Goal: Obtain resource: Download file/media

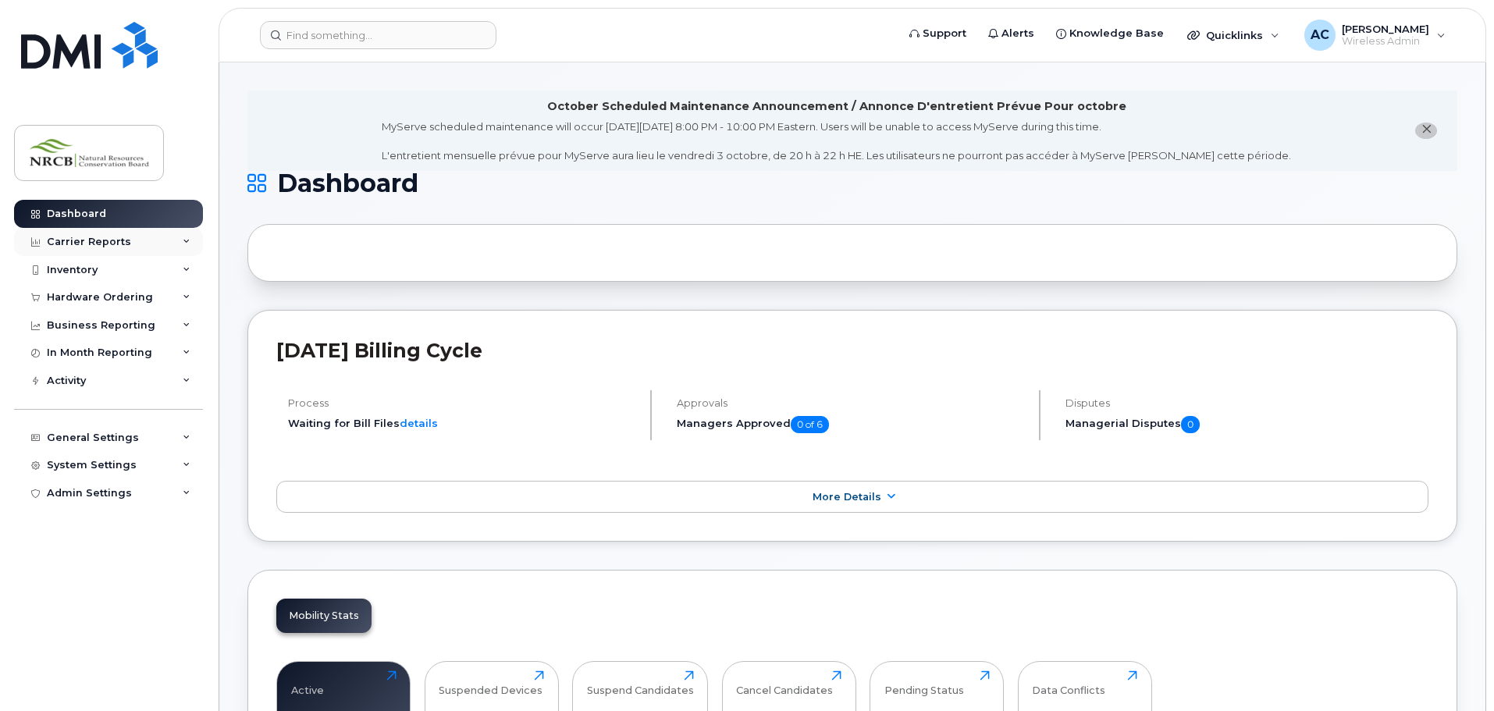
click at [187, 239] on icon at bounding box center [187, 242] width 8 height 8
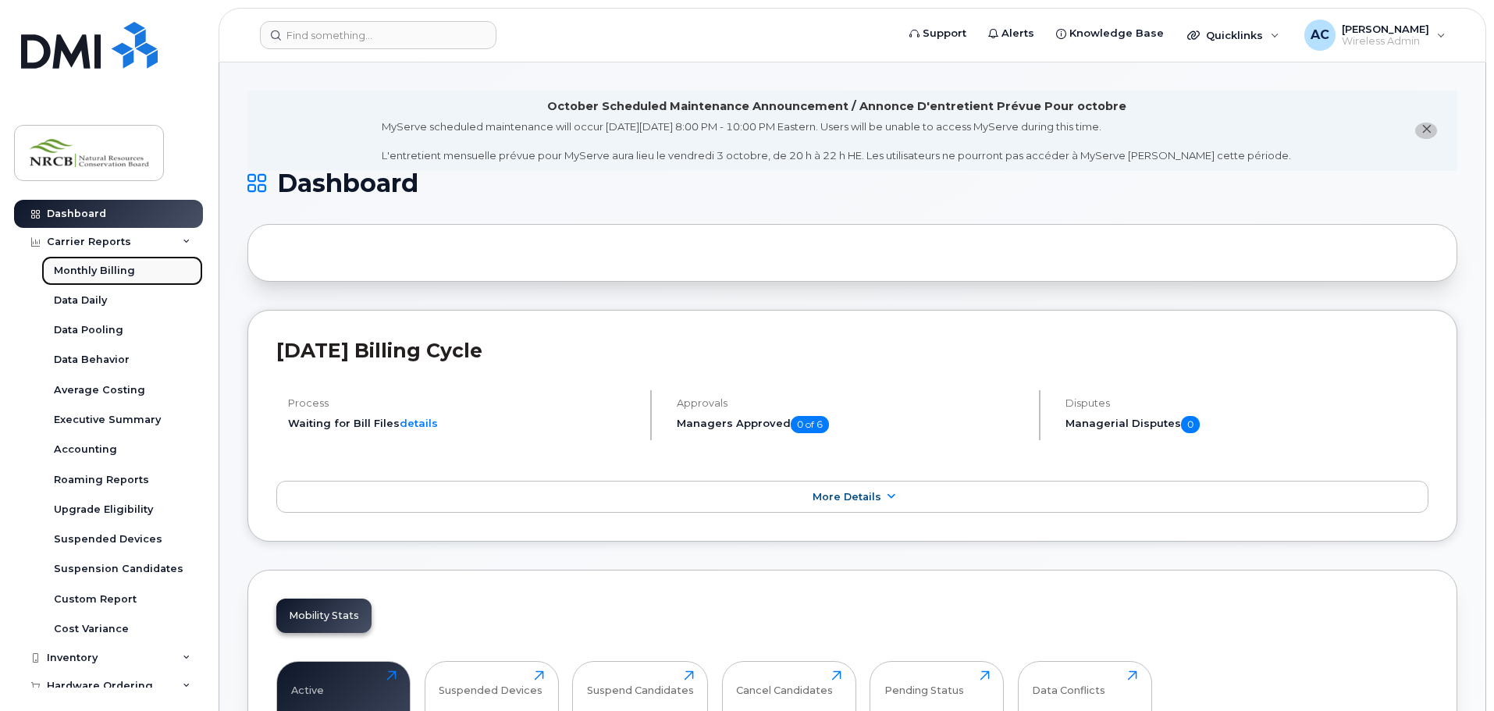
click at [100, 265] on div "Monthly Billing" at bounding box center [94, 271] width 81 height 14
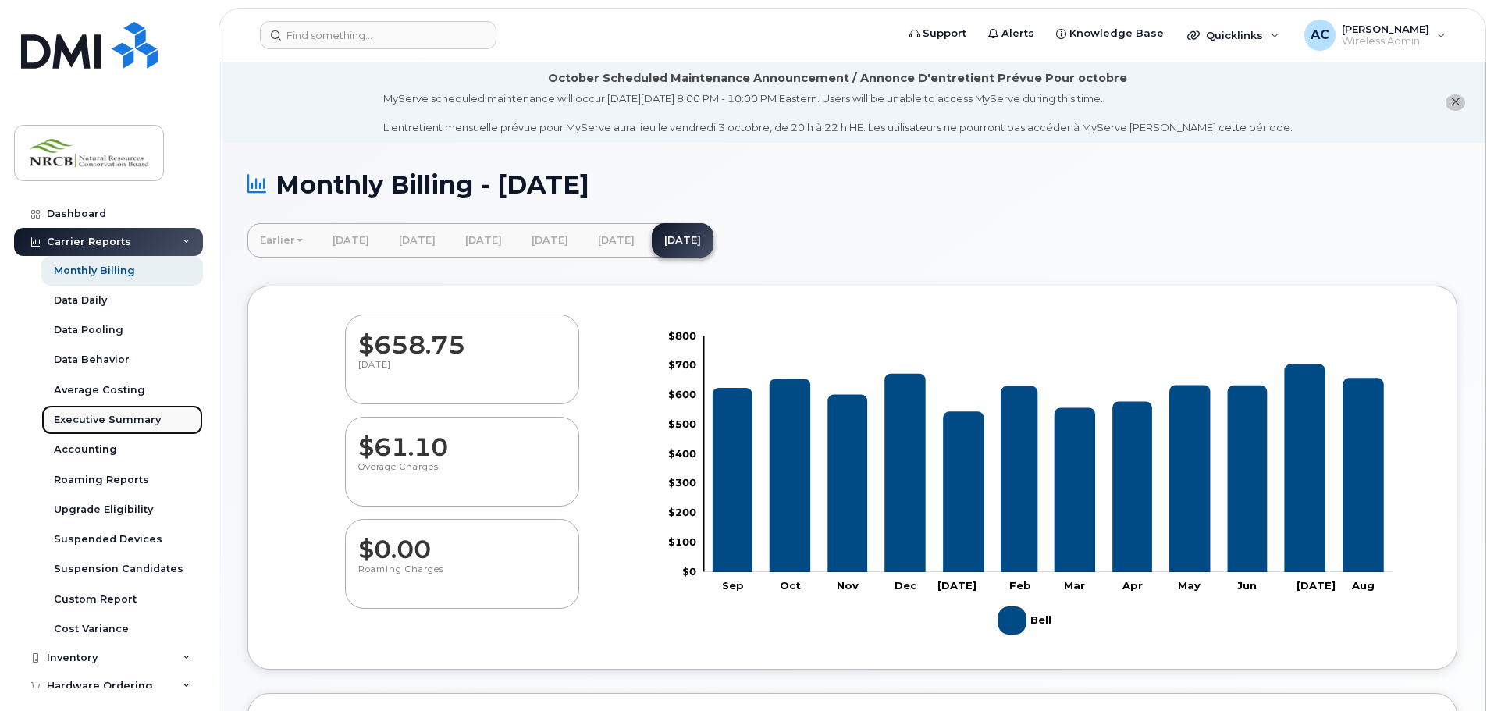
click at [119, 422] on div "Executive Summary" at bounding box center [107, 420] width 107 height 14
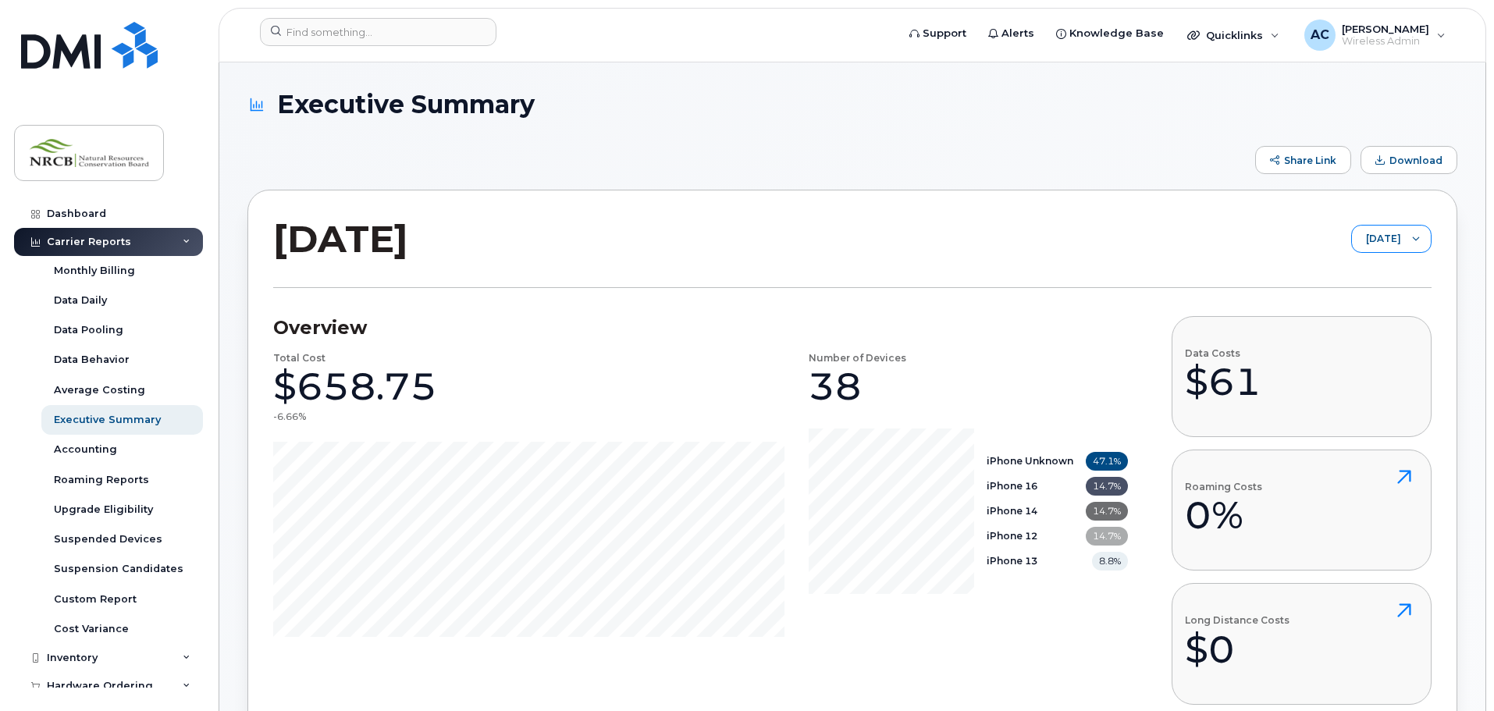
click at [1418, 239] on icon at bounding box center [1416, 239] width 8 height 8
click at [1413, 164] on span "Download" at bounding box center [1415, 161] width 53 height 12
click at [1437, 40] on div "AC [PERSON_NAME] Wireless Admin" at bounding box center [1374, 35] width 163 height 31
click at [1290, 155] on div "Sign out" at bounding box center [1342, 154] width 225 height 29
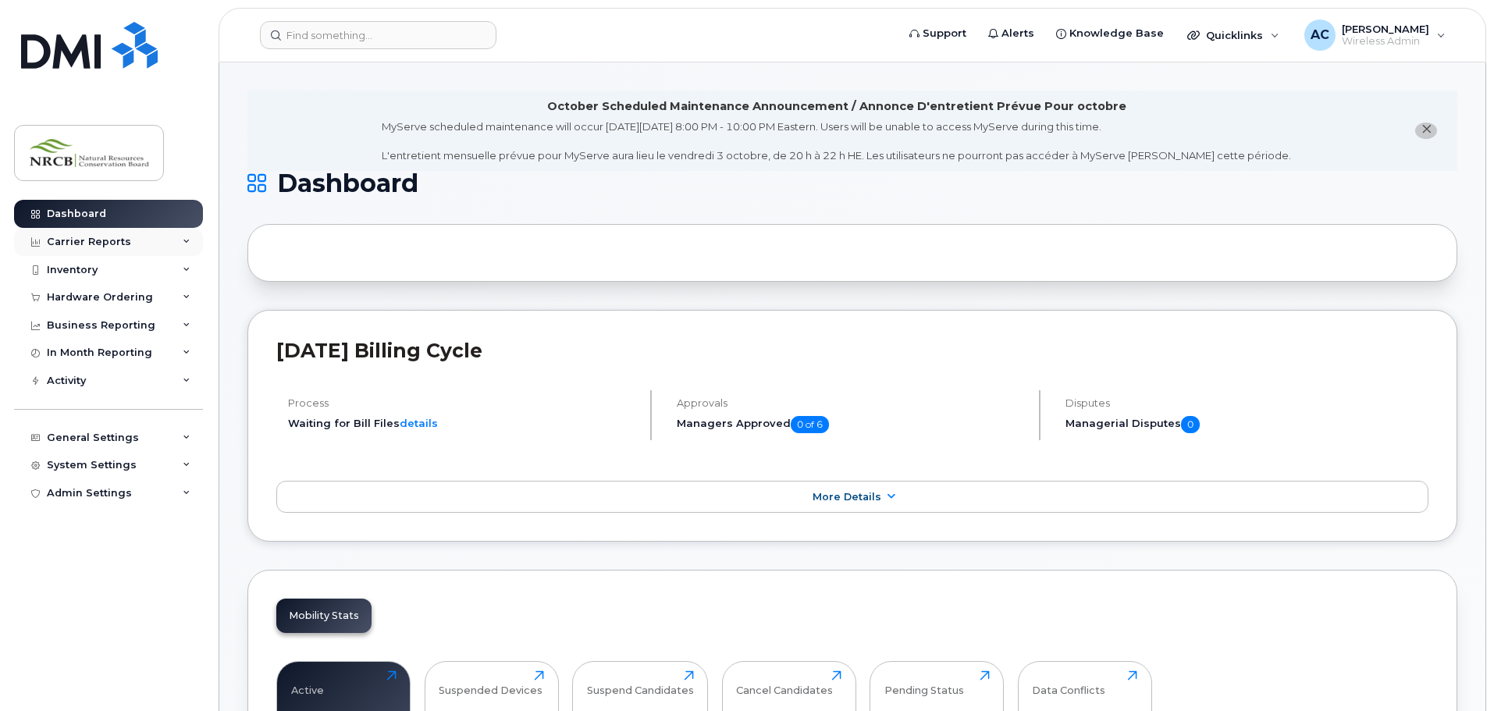
click at [185, 241] on icon at bounding box center [187, 242] width 8 height 8
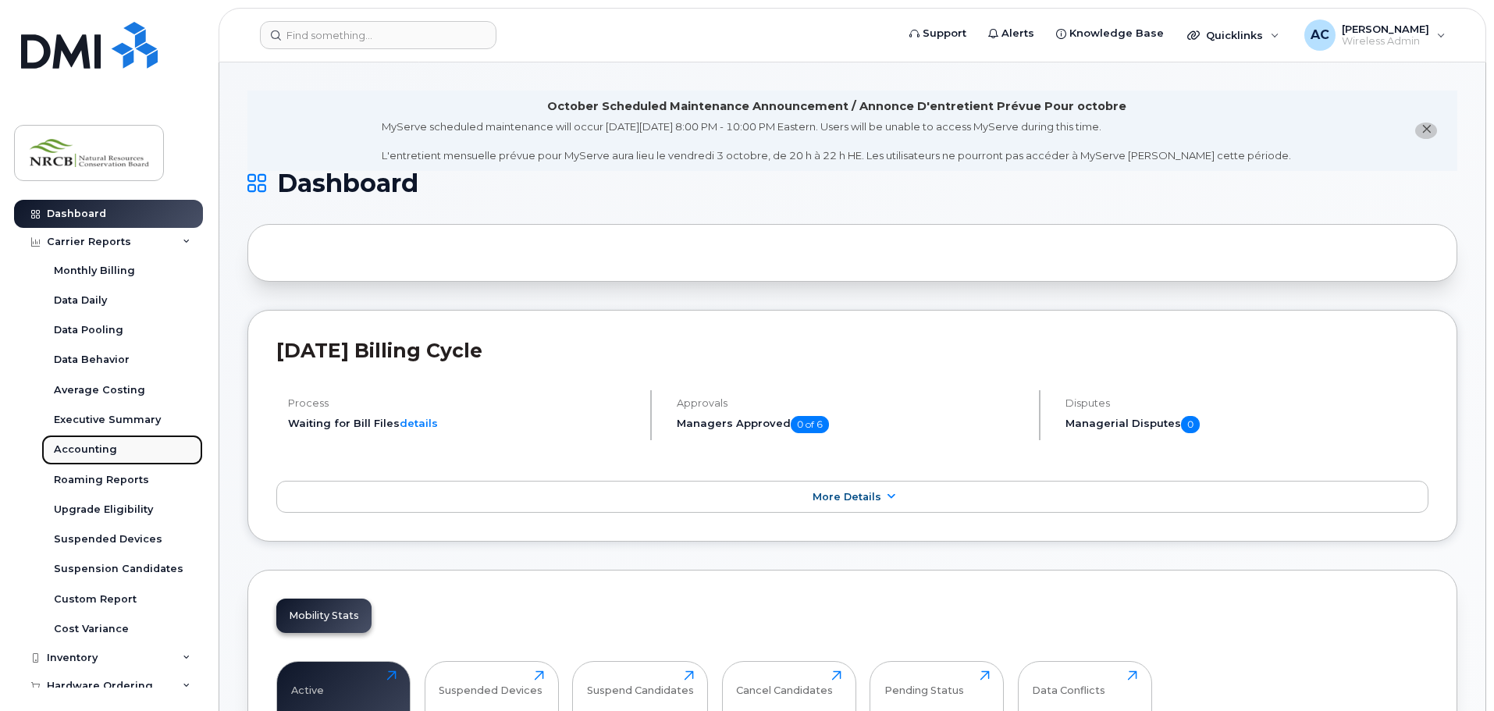
click at [94, 449] on div "Accounting" at bounding box center [85, 449] width 63 height 14
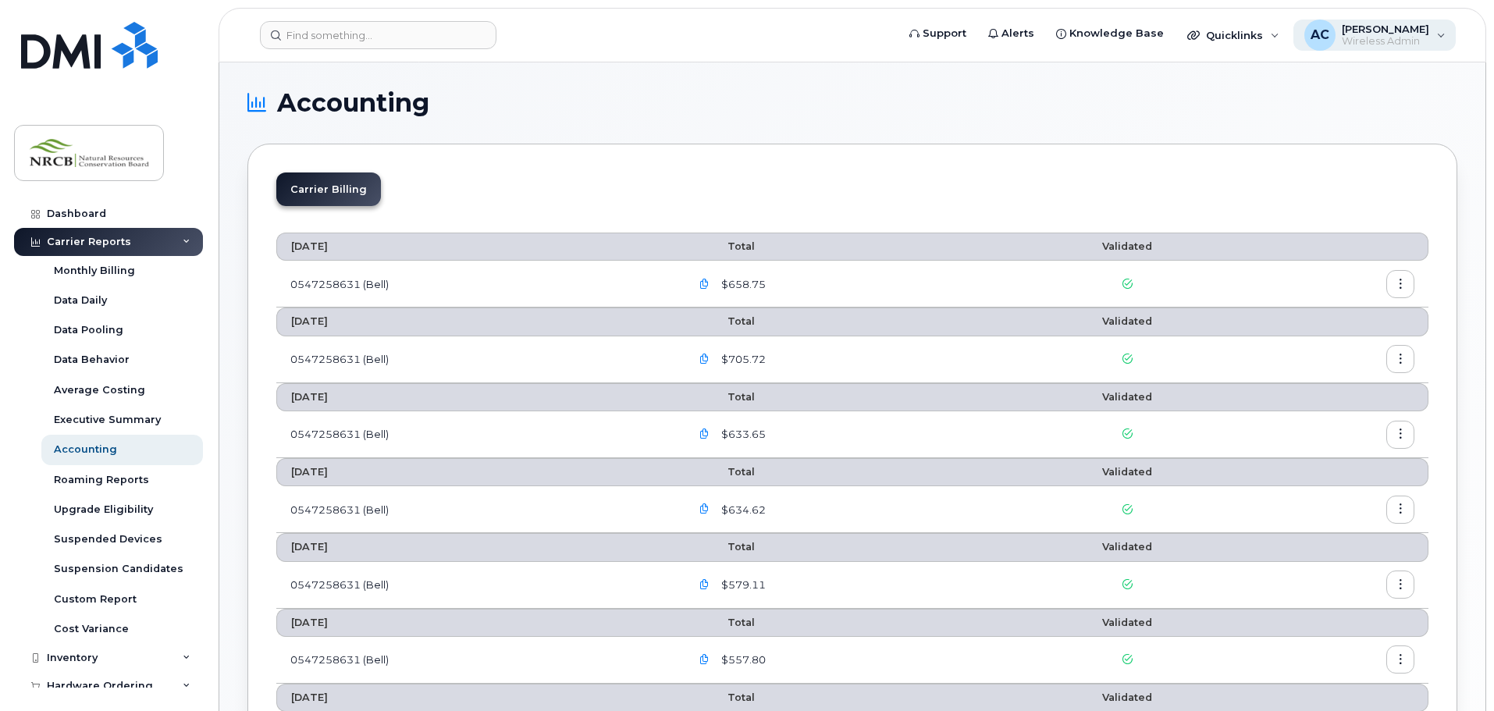
click at [1439, 33] on div "AC Amanda Cundliffe Wireless Admin" at bounding box center [1374, 35] width 163 height 31
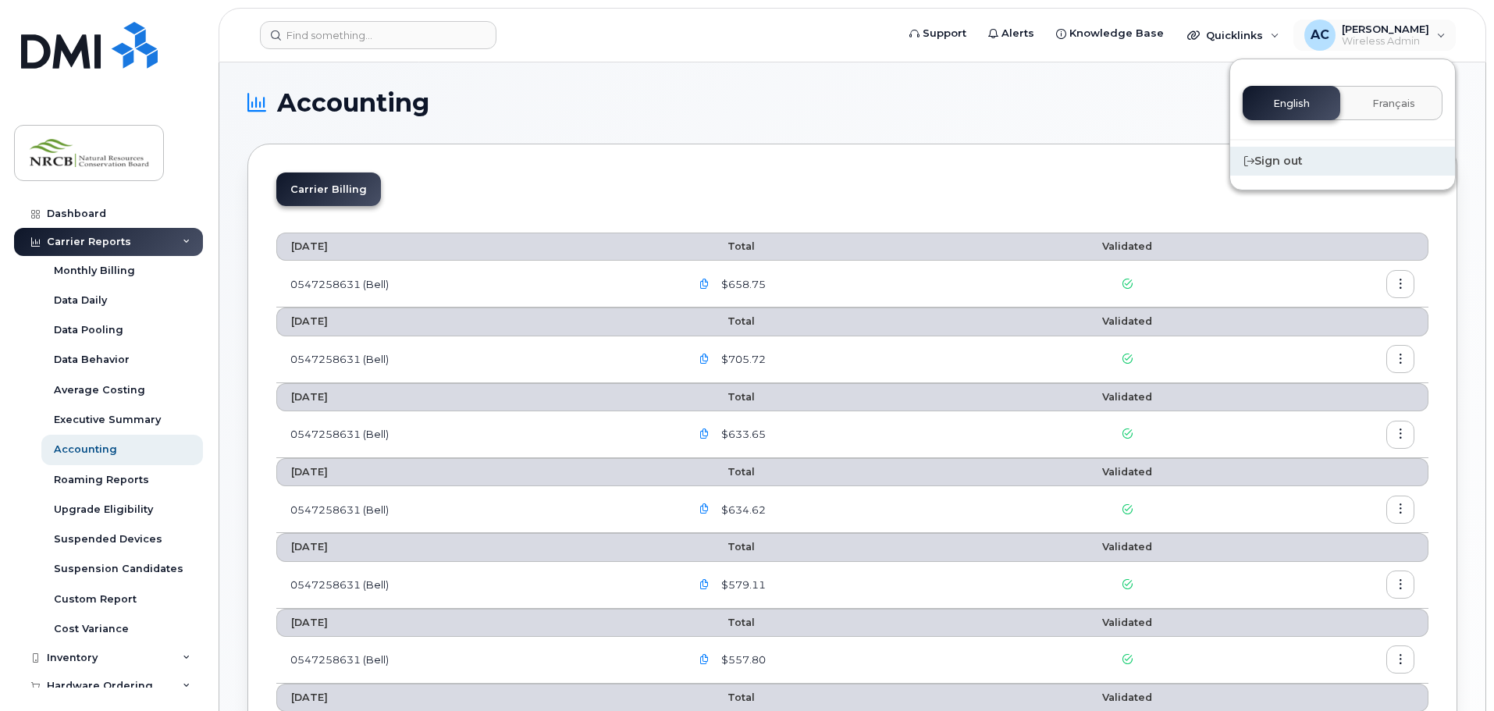
click at [1269, 168] on div "Sign out" at bounding box center [1342, 161] width 225 height 29
